Goal: Task Accomplishment & Management: Complete application form

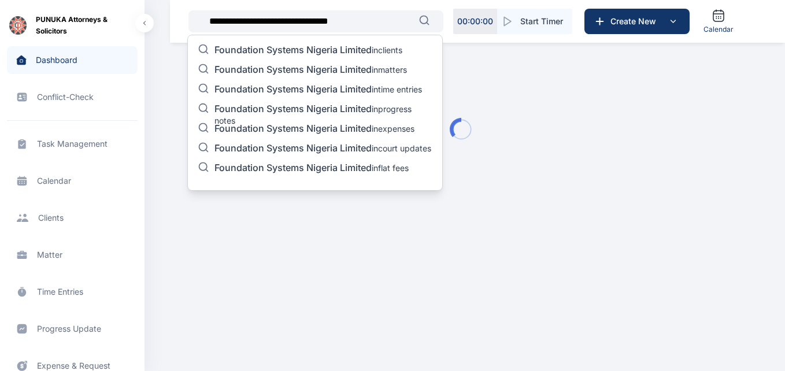
click at [393, 20] on input "**********" at bounding box center [310, 21] width 217 height 23
click at [379, 69] on p "Foundation Systems Nigeria Limited in matters" at bounding box center [310, 71] width 192 height 14
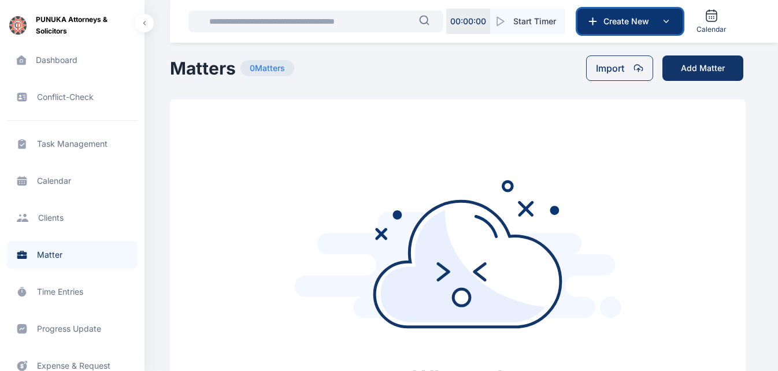
click at [609, 24] on span "Create New" at bounding box center [629, 22] width 60 height 12
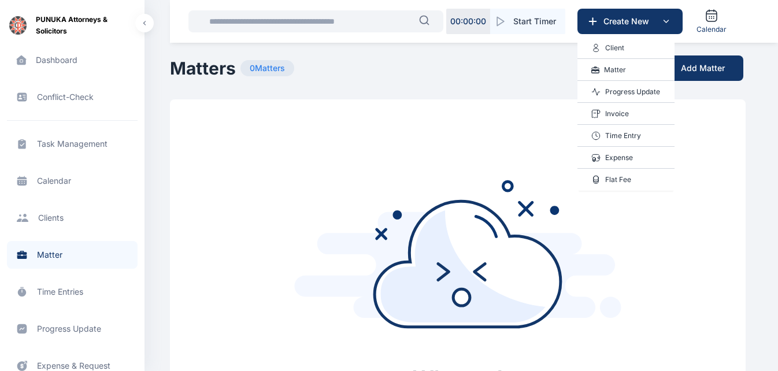
click at [617, 68] on p "Matter" at bounding box center [615, 70] width 22 height 12
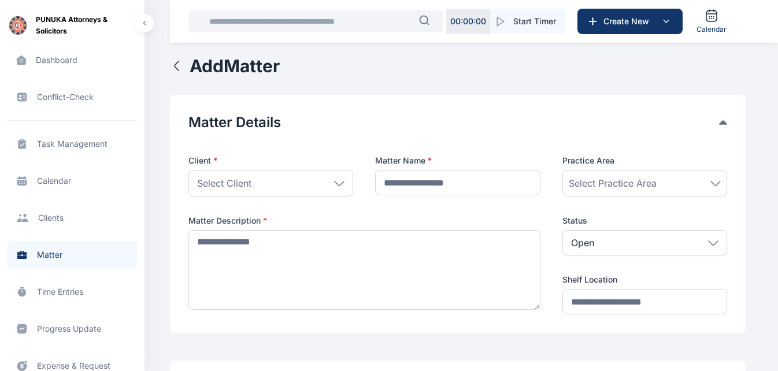
click at [305, 173] on div "Select Client" at bounding box center [270, 183] width 165 height 27
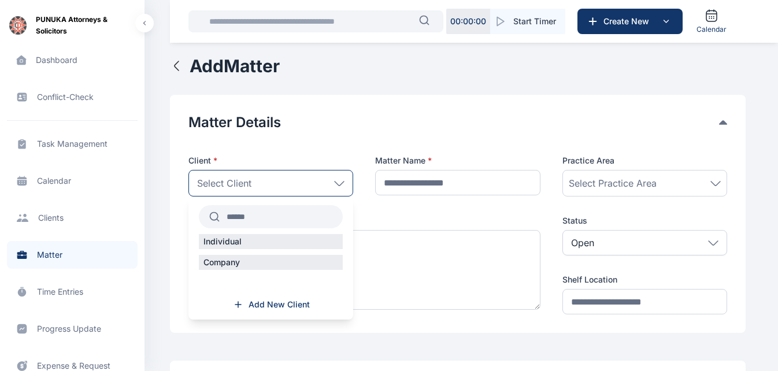
click at [294, 211] on input "text" at bounding box center [281, 216] width 123 height 21
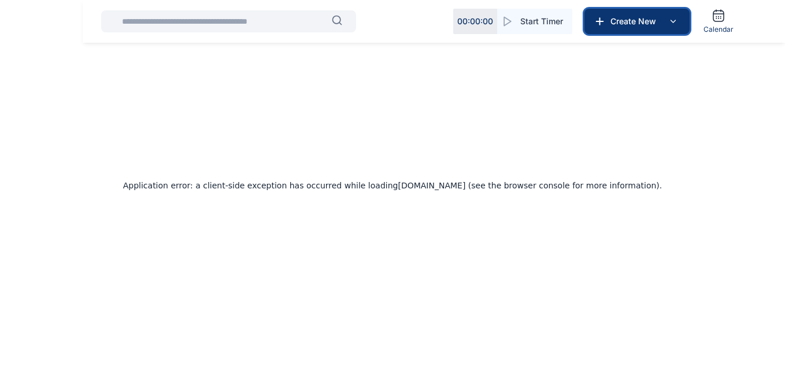
click at [621, 27] on button "Create New" at bounding box center [636, 21] width 105 height 25
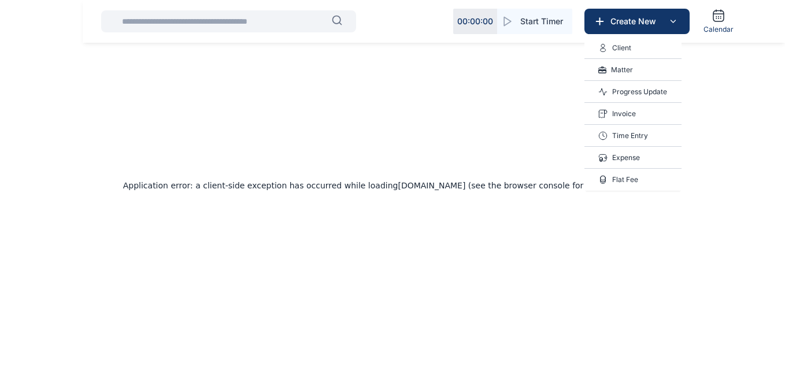
click at [619, 75] on p "Matter" at bounding box center [622, 70] width 22 height 12
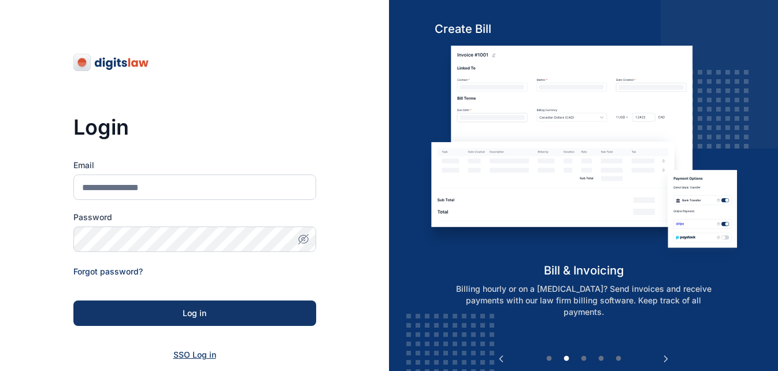
click at [180, 354] on span "SSO Log in" at bounding box center [194, 355] width 43 height 10
